Goal: Check status: Check status

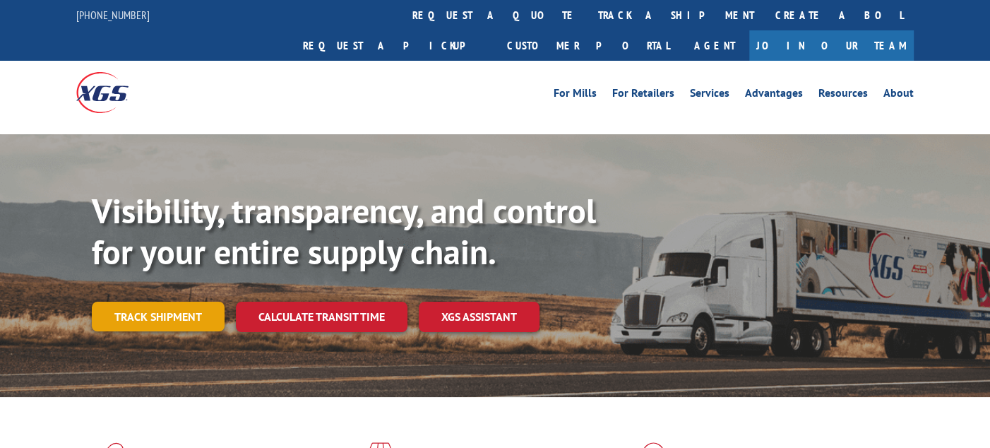
click at [167, 302] on link "Track shipment" at bounding box center [158, 317] width 133 height 30
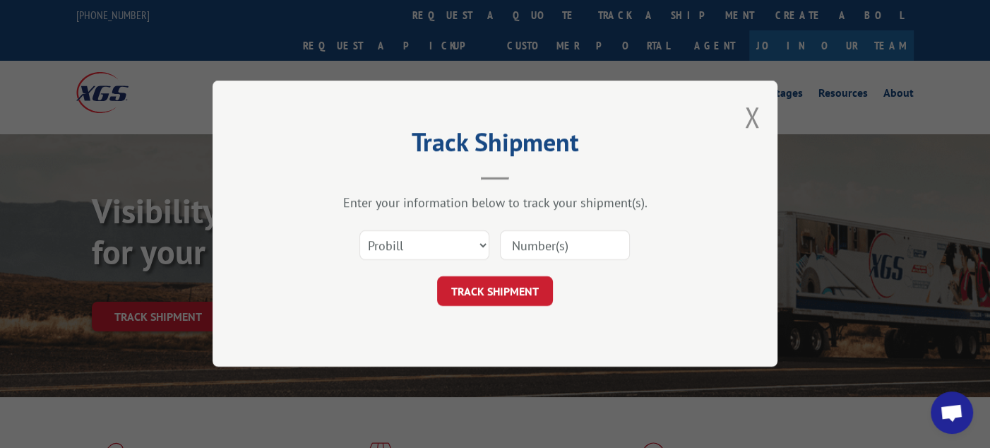
click at [575, 244] on input at bounding box center [565, 246] width 130 height 30
paste input "6026255"
type input "6026255"
click button "TRACK SHIPMENT" at bounding box center [495, 292] width 116 height 30
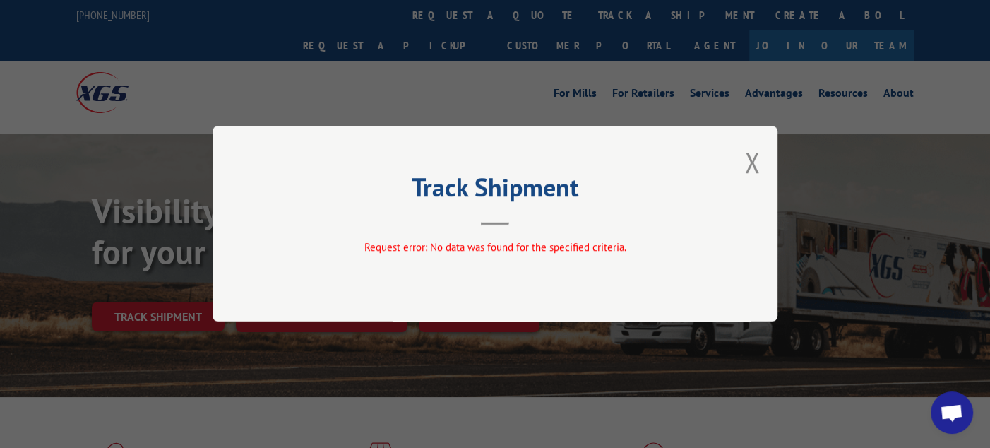
click at [752, 156] on button "Close modal" at bounding box center [752, 161] width 16 height 37
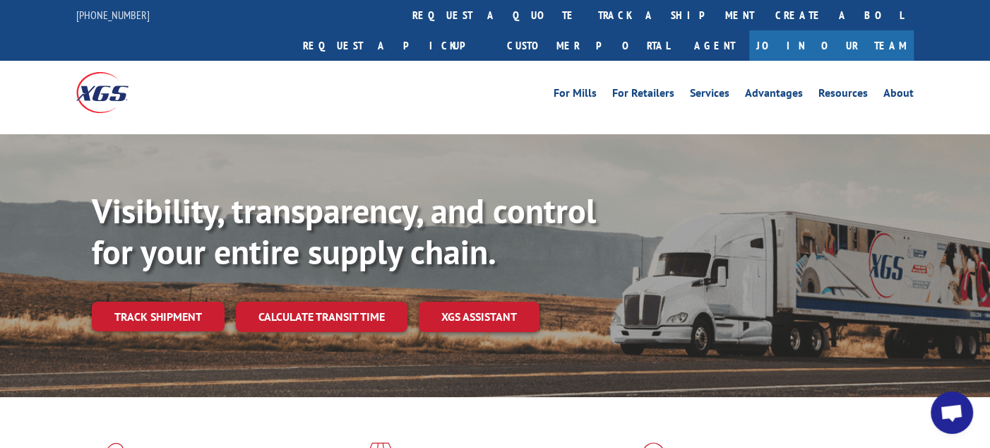
click at [164, 302] on link "Track shipment" at bounding box center [158, 317] width 133 height 30
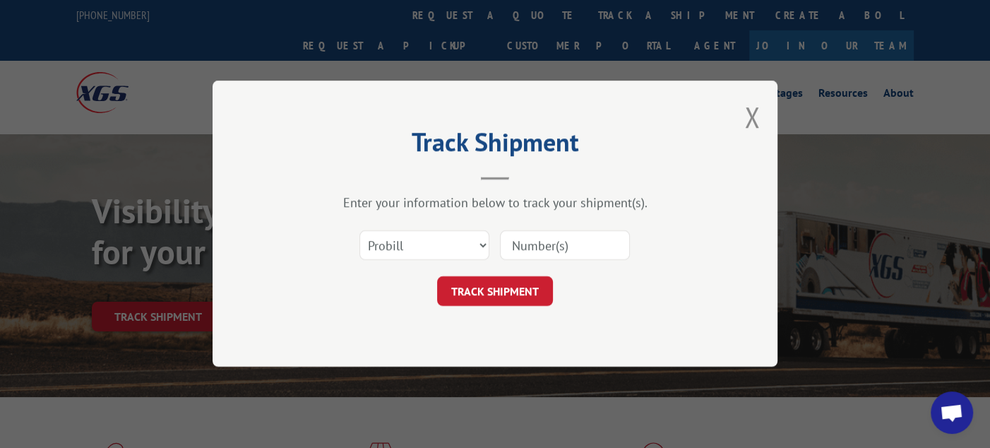
click at [550, 243] on input at bounding box center [565, 246] width 130 height 30
paste input "6026255"
type input "6026255"
click at [456, 251] on select "Select category... Probill BOL PO" at bounding box center [425, 246] width 130 height 30
select select "bol"
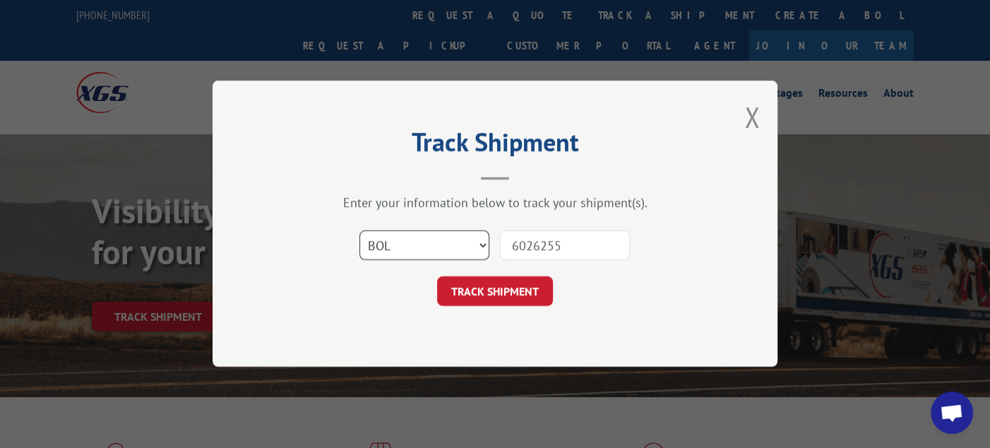
click at [360, 231] on select "Select category... Probill BOL PO" at bounding box center [425, 246] width 130 height 30
click at [538, 291] on button "TRACK SHIPMENT" at bounding box center [495, 292] width 116 height 30
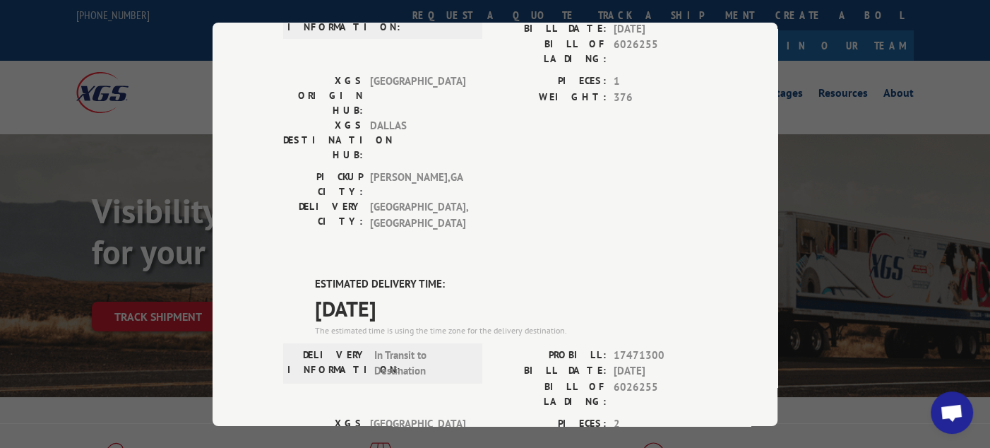
scroll to position [212, 0]
